Goal: Task Accomplishment & Management: Manage account settings

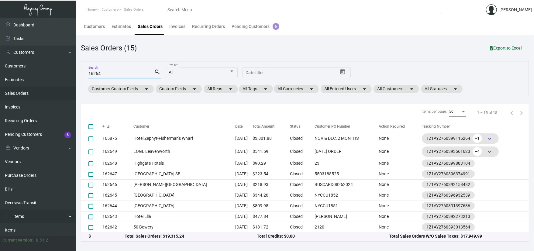
drag, startPoint x: 30, startPoint y: 227, endPoint x: 38, endPoint y: 217, distance: 13.4
click at [30, 227] on link "Items" at bounding box center [38, 231] width 76 height 14
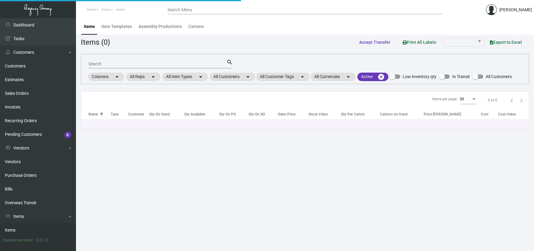
click at [148, 63] on input "Search" at bounding box center [158, 64] width 138 height 5
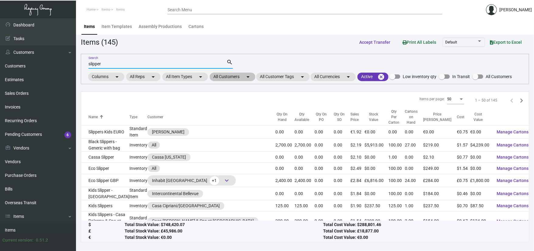
type input "slipper"
click at [236, 74] on mat-chip "All Customers arrow_drop_down" at bounding box center [233, 77] width 46 height 9
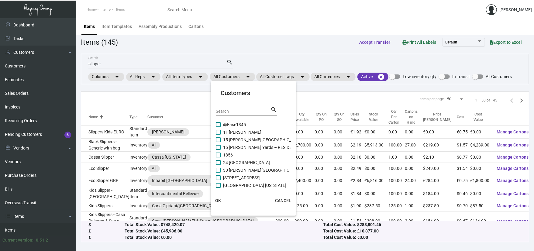
click at [222, 116] on div "Search" at bounding box center [243, 110] width 55 height 9
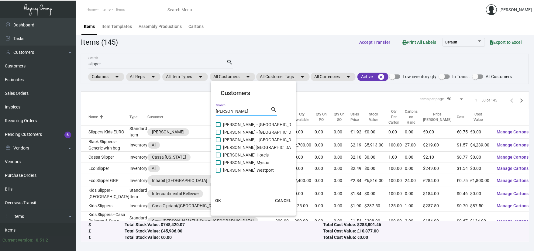
type input "[PERSON_NAME]"
click at [234, 125] on span "[PERSON_NAME] - [GEOGRAPHIC_DATA]" at bounding box center [261, 124] width 77 height 7
click at [218, 127] on input "[PERSON_NAME] - [GEOGRAPHIC_DATA]" at bounding box center [218, 127] width 0 height 0
checkbox input "true"
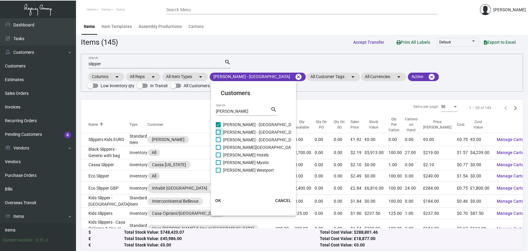
click at [235, 135] on span "[PERSON_NAME] - [GEOGRAPHIC_DATA]" at bounding box center [261, 132] width 77 height 7
click at [218, 135] on input "[PERSON_NAME] - [GEOGRAPHIC_DATA]" at bounding box center [218, 135] width 0 height 0
checkbox input "true"
click at [235, 143] on span "[PERSON_NAME] - [GEOGRAPHIC_DATA]" at bounding box center [261, 139] width 77 height 7
click at [218, 143] on input "[PERSON_NAME] - [GEOGRAPHIC_DATA]" at bounding box center [218, 142] width 0 height 0
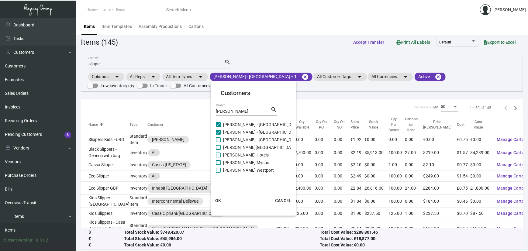
checkbox input "true"
click at [235, 149] on span "[PERSON_NAME][GEOGRAPHIC_DATA]" at bounding box center [260, 147] width 74 height 7
click at [218, 150] on input "[PERSON_NAME][GEOGRAPHIC_DATA]" at bounding box center [218, 150] width 0 height 0
checkbox input "true"
click at [236, 154] on span "[PERSON_NAME] Hotels" at bounding box center [246, 154] width 46 height 7
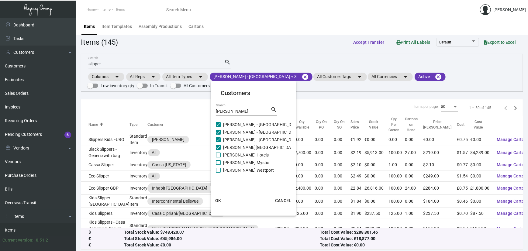
click at [218, 158] on input "[PERSON_NAME] Hotels" at bounding box center [218, 158] width 0 height 0
checkbox input "true"
click at [238, 166] on span "[PERSON_NAME] Mystic" at bounding box center [246, 162] width 46 height 7
click at [218, 165] on input "[PERSON_NAME] Mystic" at bounding box center [218, 165] width 0 height 0
checkbox input "true"
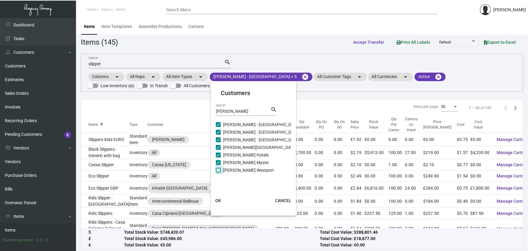
click at [239, 168] on span "[PERSON_NAME] Westport" at bounding box center [248, 170] width 51 height 7
click at [218, 173] on input "[PERSON_NAME] Westport" at bounding box center [218, 173] width 0 height 0
checkbox input "true"
click at [221, 200] on span "OK" at bounding box center [219, 200] width 6 height 5
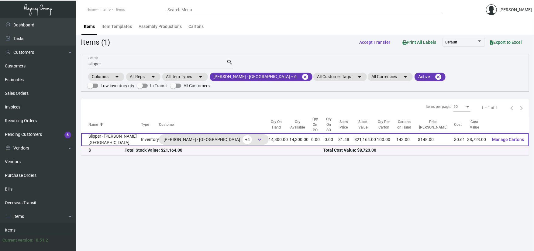
click at [113, 139] on td "Slipper - [PERSON_NAME][GEOGRAPHIC_DATA]" at bounding box center [111, 139] width 60 height 13
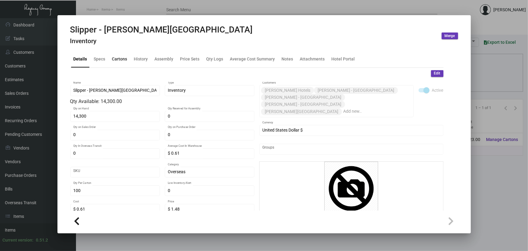
click at [120, 59] on div "Cartons" at bounding box center [119, 59] width 15 height 6
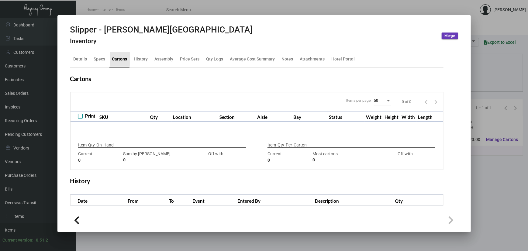
type input "14,300"
type input "5000"
type input "+9300"
type input "100"
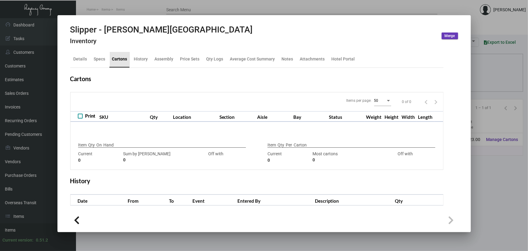
type input "0"
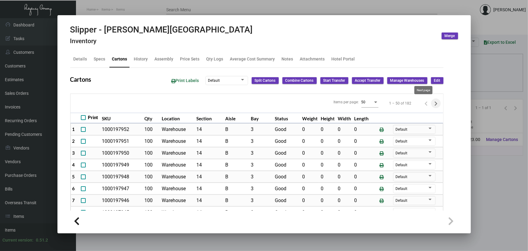
click at [432, 103] on icon "Next page" at bounding box center [436, 103] width 9 height 9
type input "0"
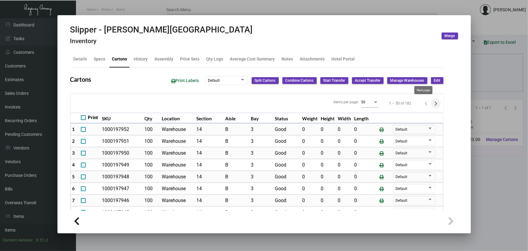
type input "0"
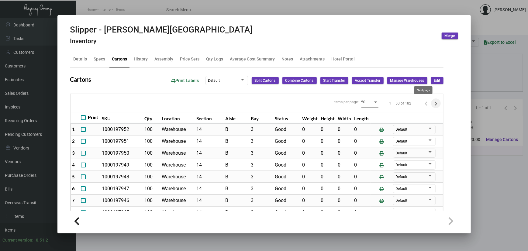
type input "0"
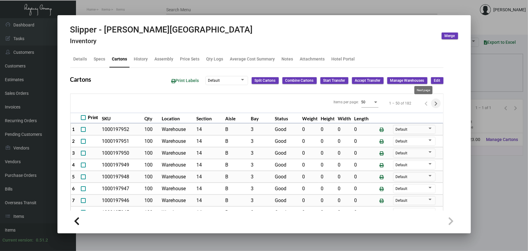
type input "0"
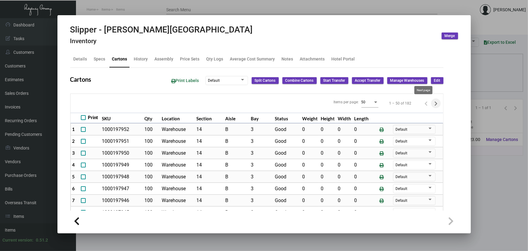
type input "0"
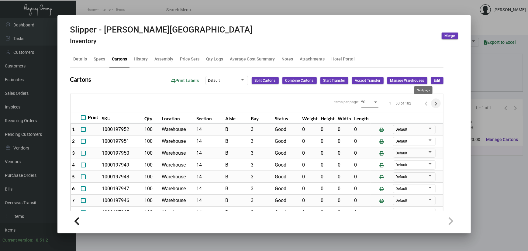
type input "0"
click at [432, 104] on icon "Next page" at bounding box center [436, 103] width 9 height 9
click at [432, 105] on icon "Next page" at bounding box center [436, 103] width 9 height 9
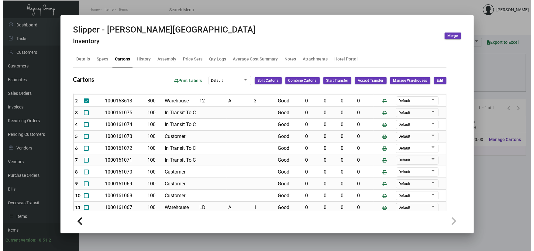
scroll to position [81, 0]
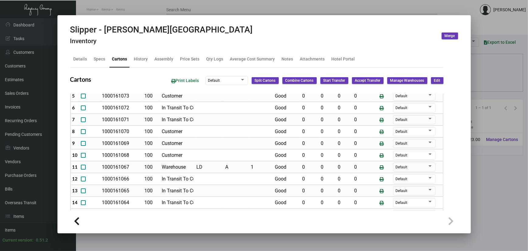
click at [521, 156] on div at bounding box center [264, 125] width 528 height 251
